Goal: Navigation & Orientation: Go to known website

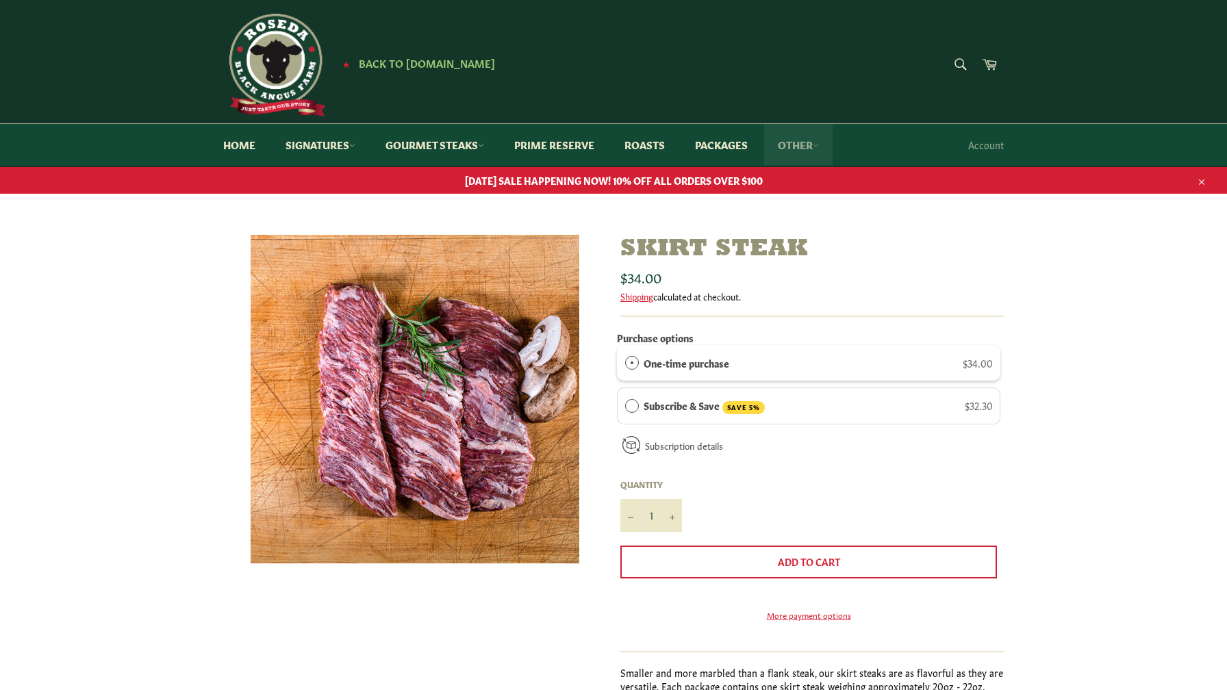
click at [806, 151] on link "Other" at bounding box center [798, 145] width 68 height 42
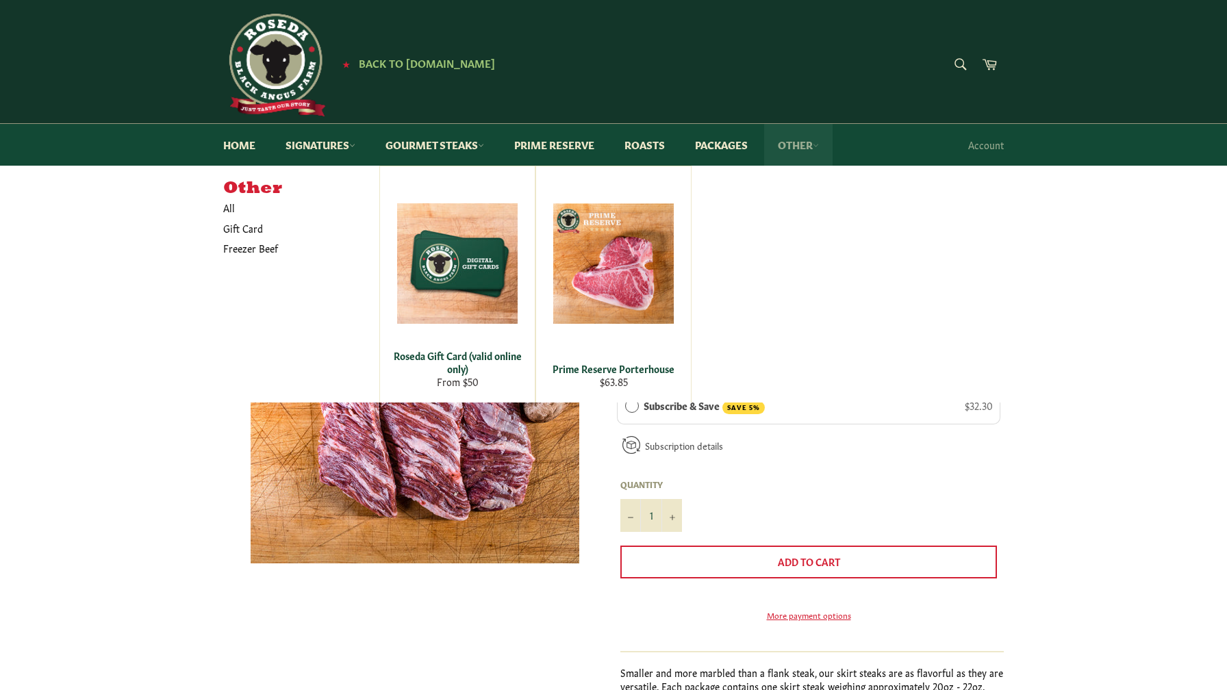
click at [806, 151] on link "Other" at bounding box center [798, 145] width 68 height 42
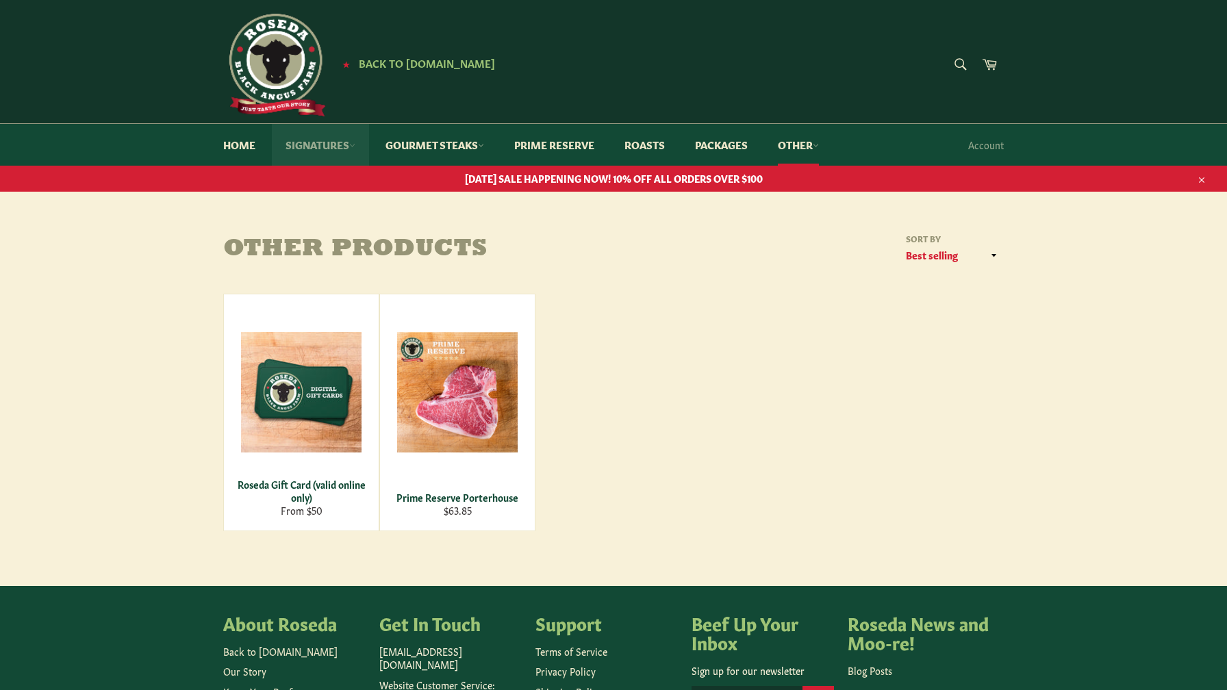
click at [325, 147] on link "Signatures" at bounding box center [320, 145] width 97 height 42
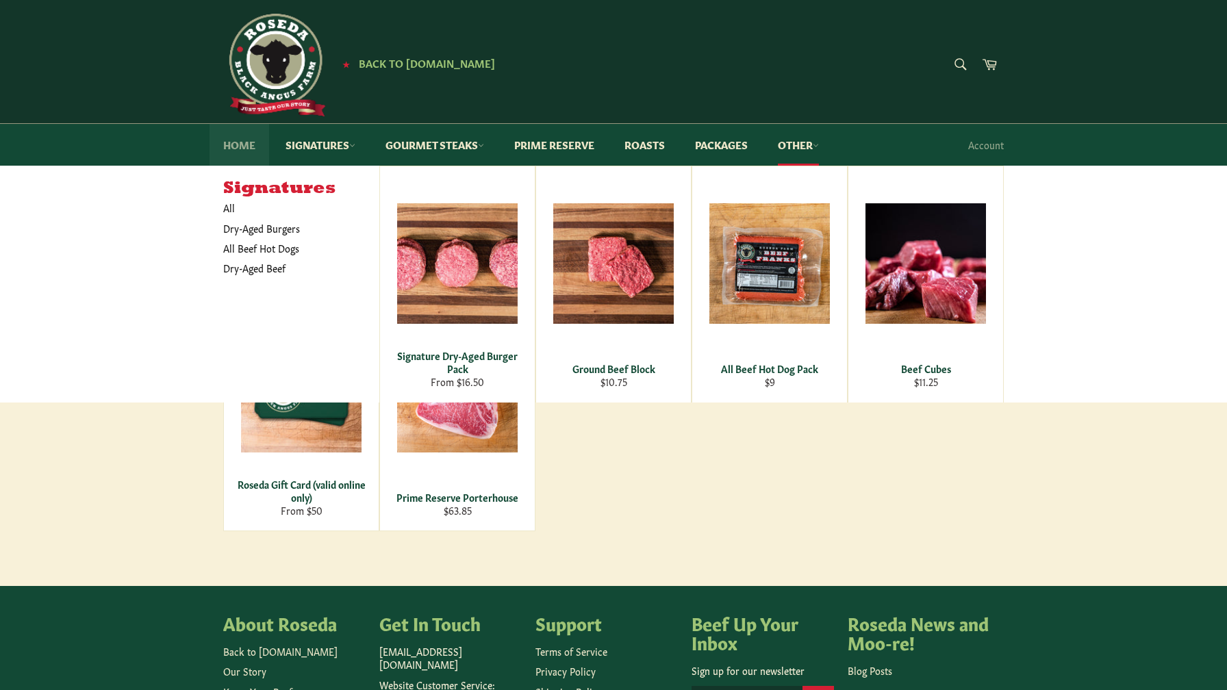
click at [242, 142] on link "Home" at bounding box center [240, 145] width 60 height 42
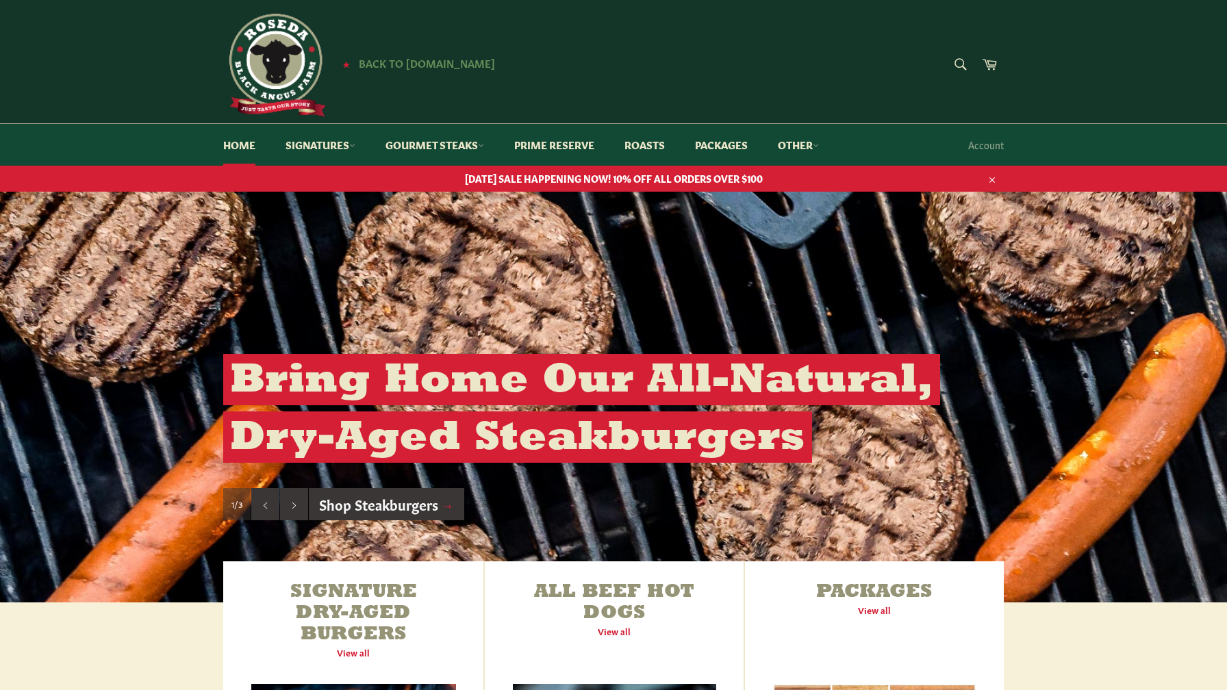
click at [425, 62] on span "Back to [DOMAIN_NAME]" at bounding box center [427, 62] width 136 height 14
